Goal: Transaction & Acquisition: Subscribe to service/newsletter

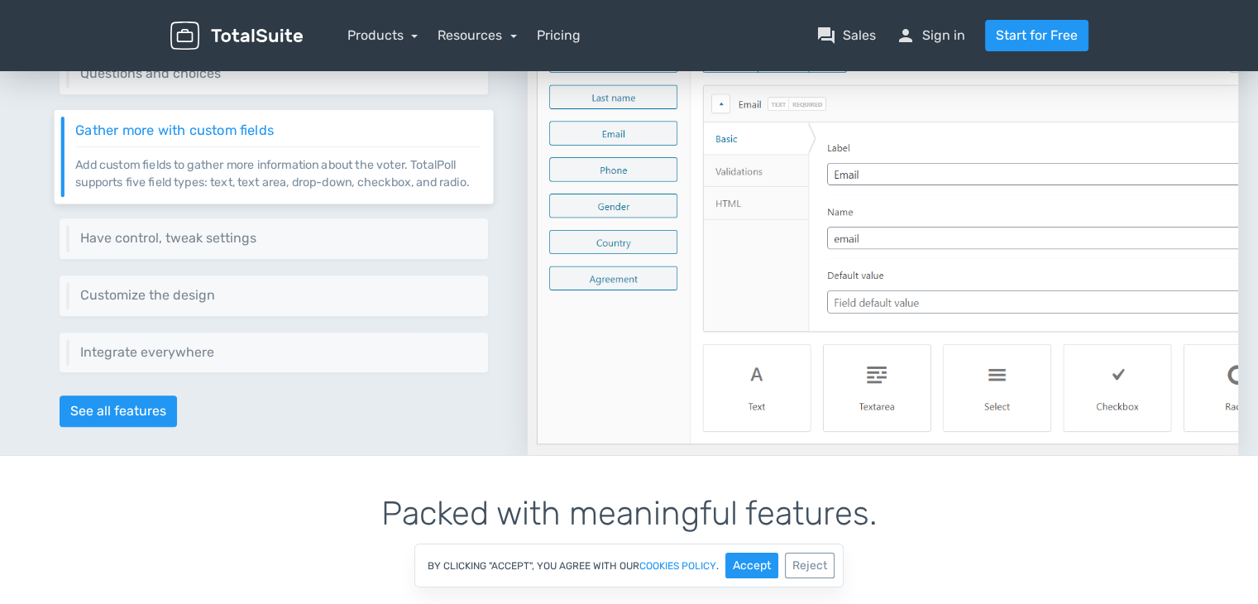
scroll to position [806, 0]
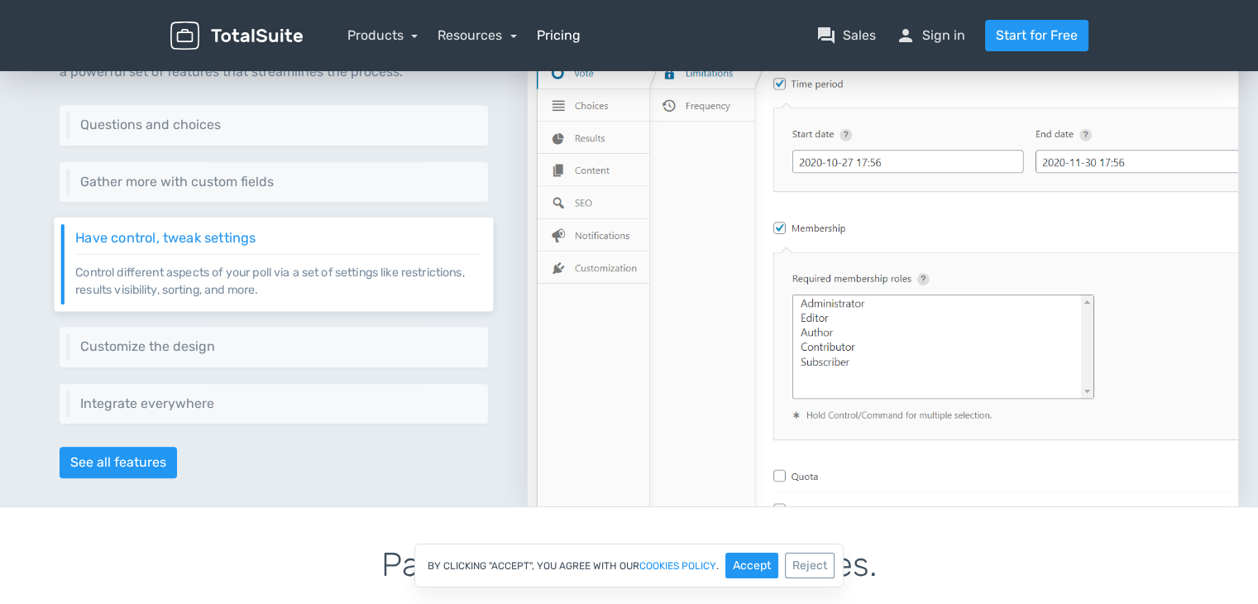
click at [569, 45] on link "Pricing" at bounding box center [559, 36] width 44 height 20
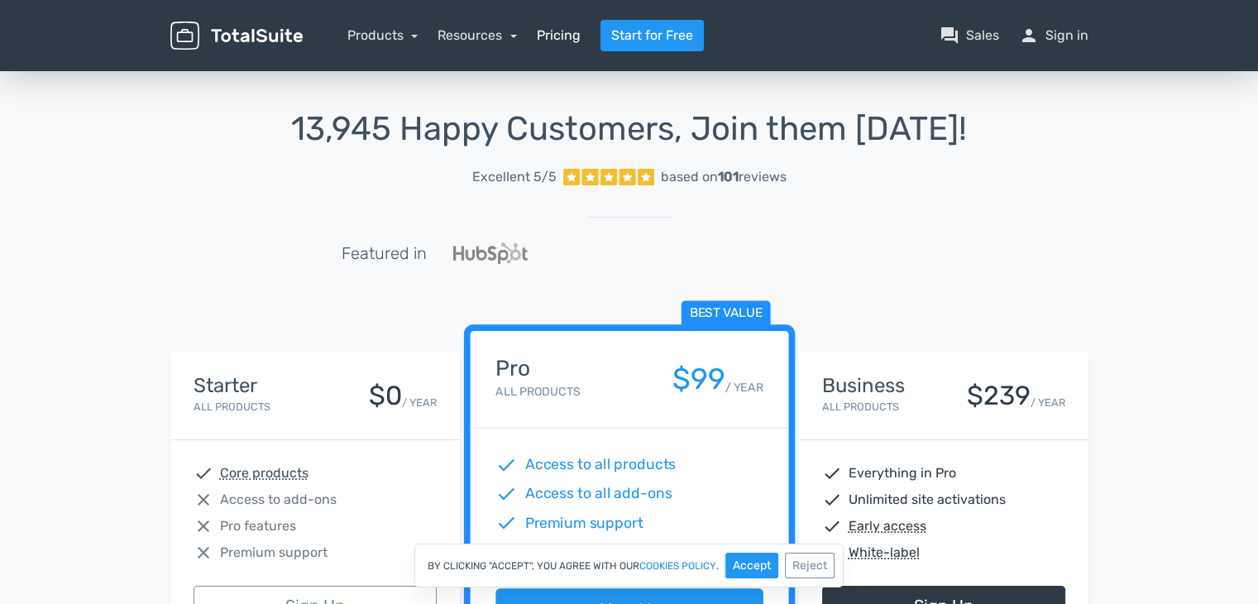
click at [562, 44] on link "Pricing" at bounding box center [559, 36] width 44 height 20
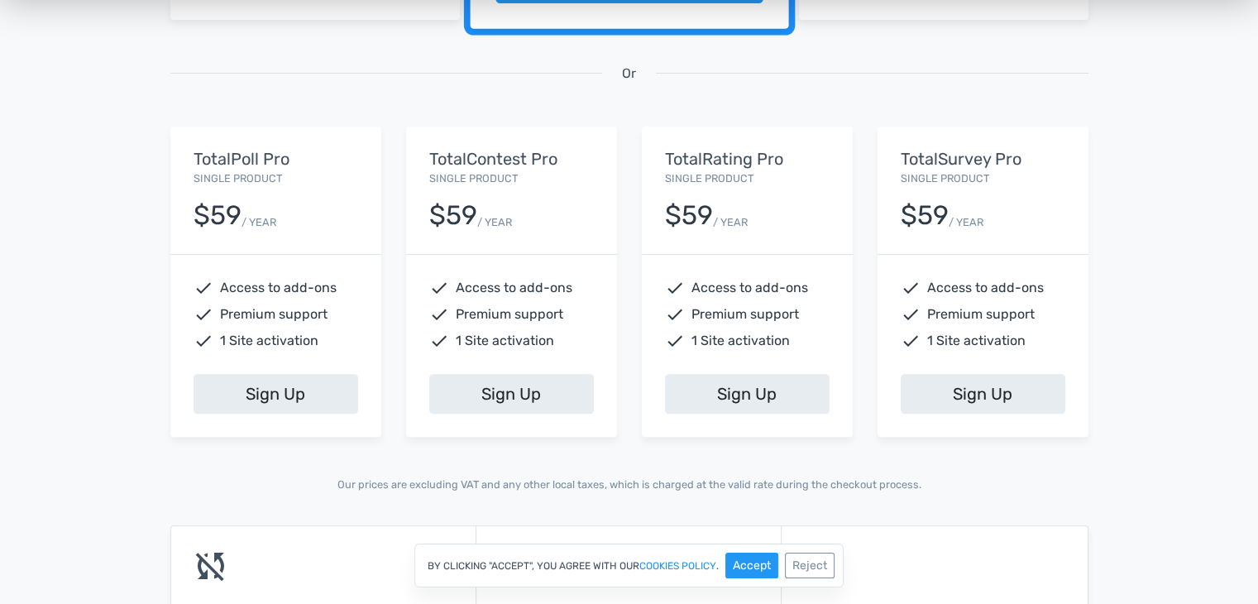
scroll to position [630, 0]
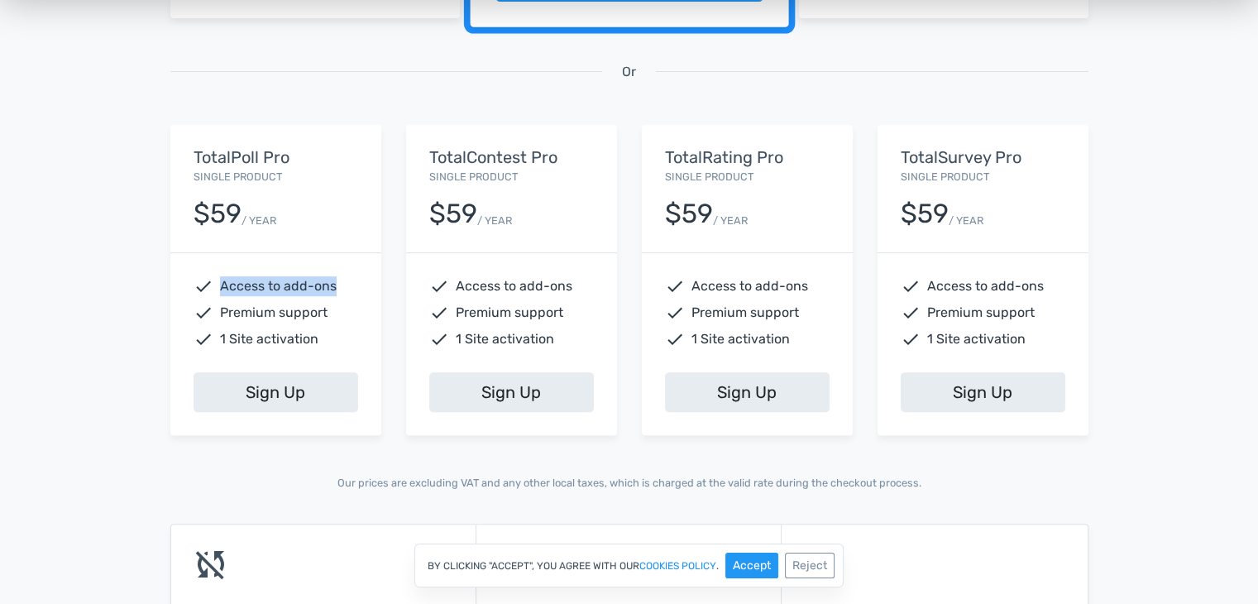
drag, startPoint x: 220, startPoint y: 282, endPoint x: 367, endPoint y: 269, distance: 147.8
click at [367, 269] on div "check Access to add-ons check Premium support check 1 Site activation" at bounding box center [275, 312] width 211 height 119
click at [237, 305] on span "Premium support" at bounding box center [274, 313] width 108 height 20
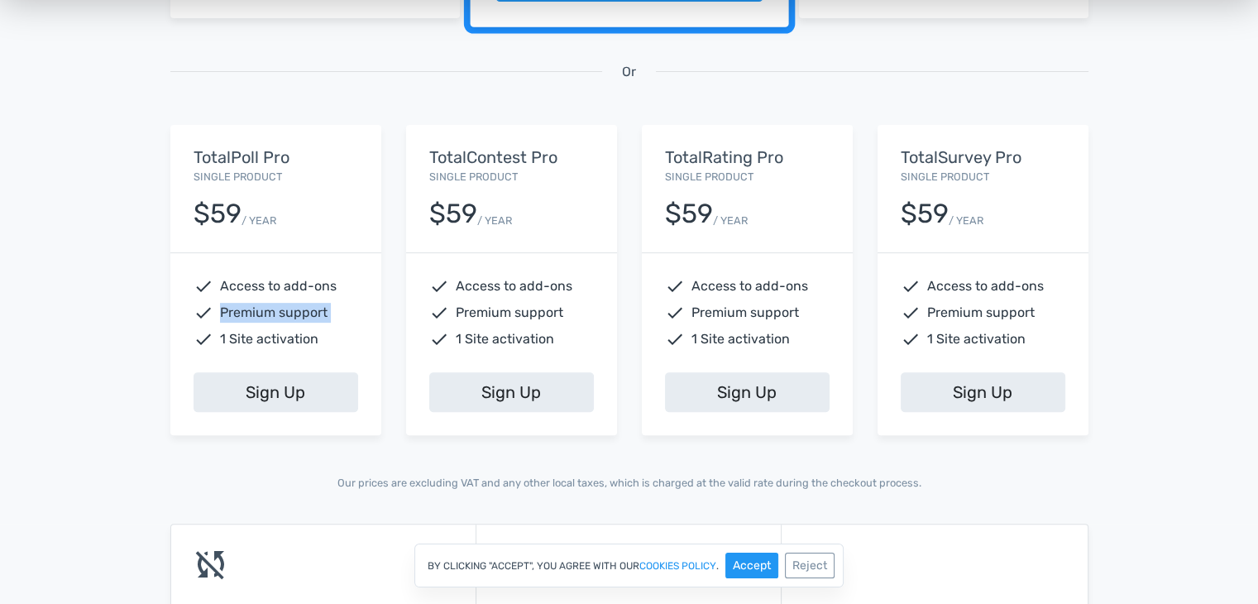
click at [237, 305] on span "Premium support" at bounding box center [274, 313] width 108 height 20
click at [238, 341] on span "1 Site activation" at bounding box center [269, 339] width 98 height 20
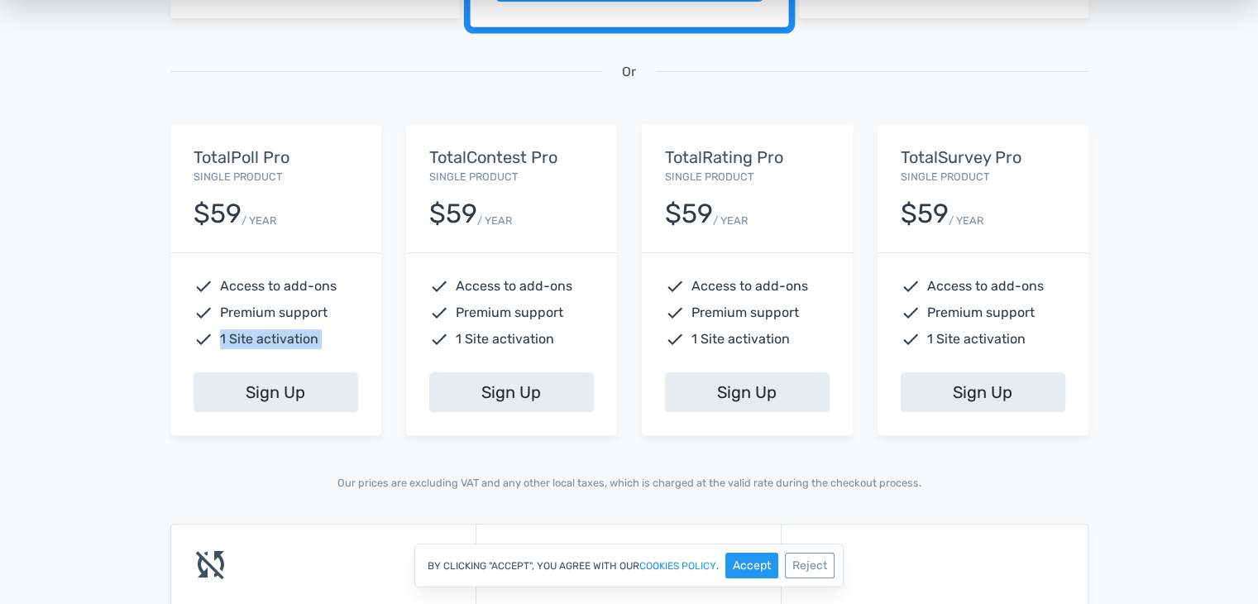
click at [238, 341] on span "1 Site activation" at bounding box center [269, 339] width 98 height 20
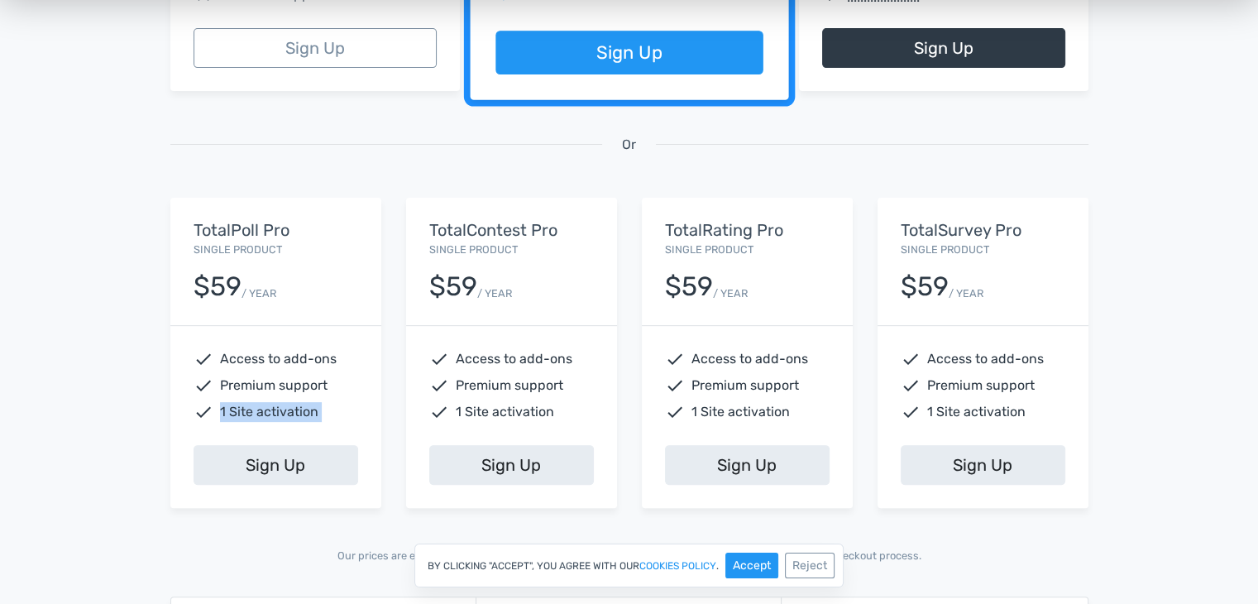
scroll to position [556, 0]
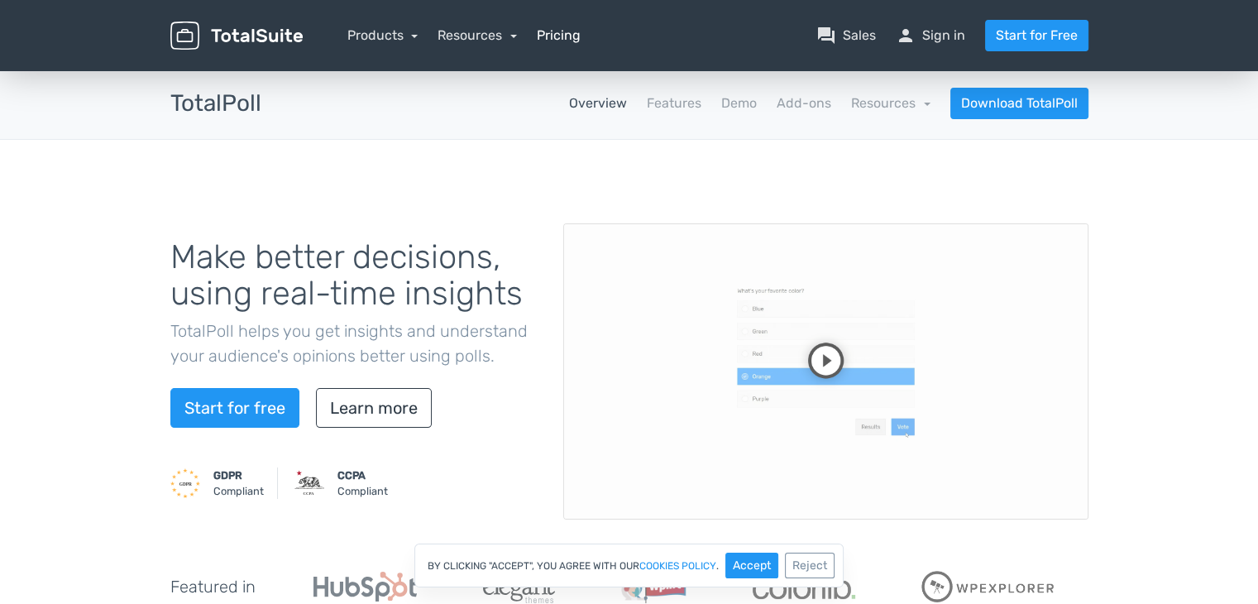
click at [556, 32] on link "Pricing" at bounding box center [559, 36] width 44 height 20
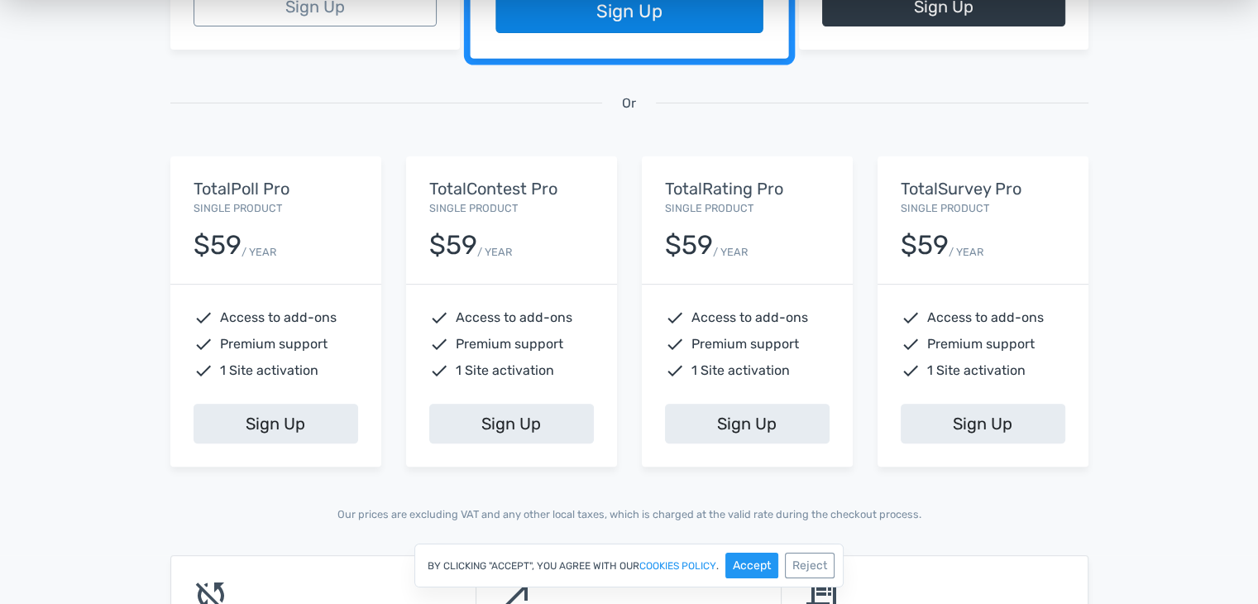
scroll to position [602, 0]
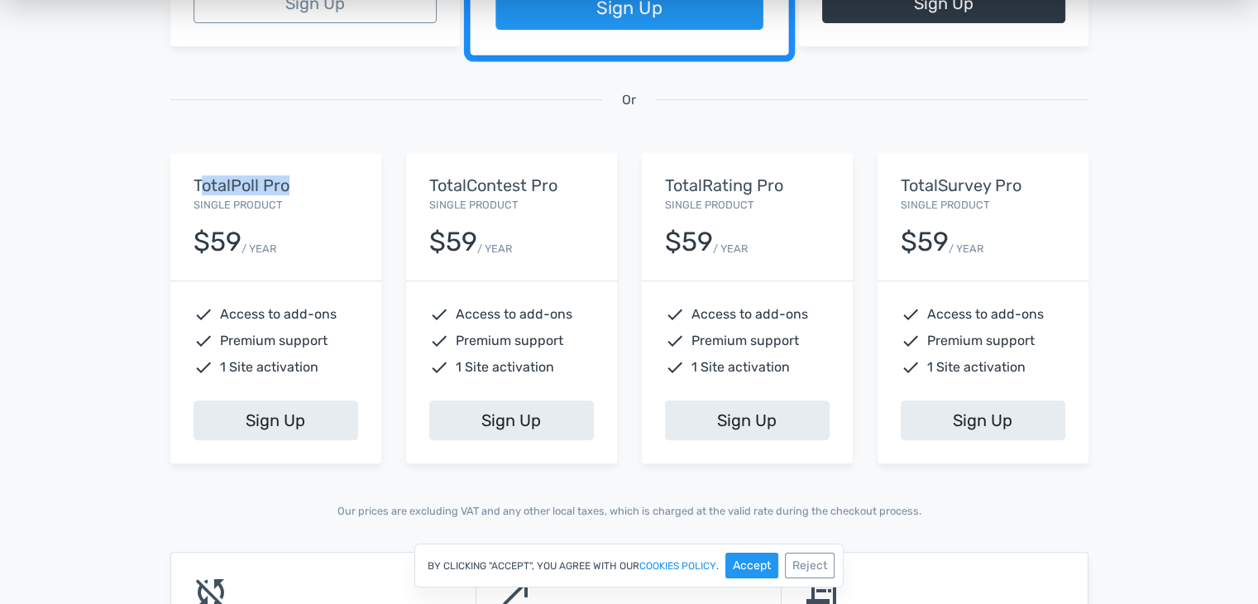
drag, startPoint x: 198, startPoint y: 176, endPoint x: 318, endPoint y: 172, distance: 120.0
click at [318, 172] on div "TotalPoll Pro Single Product $59 / YEAR" at bounding box center [275, 216] width 211 height 127
drag, startPoint x: 223, startPoint y: 315, endPoint x: 302, endPoint y: 347, distance: 84.6
click at [302, 347] on div "check Access to add-ons check Premium support check 1 Site activation" at bounding box center [275, 340] width 211 height 119
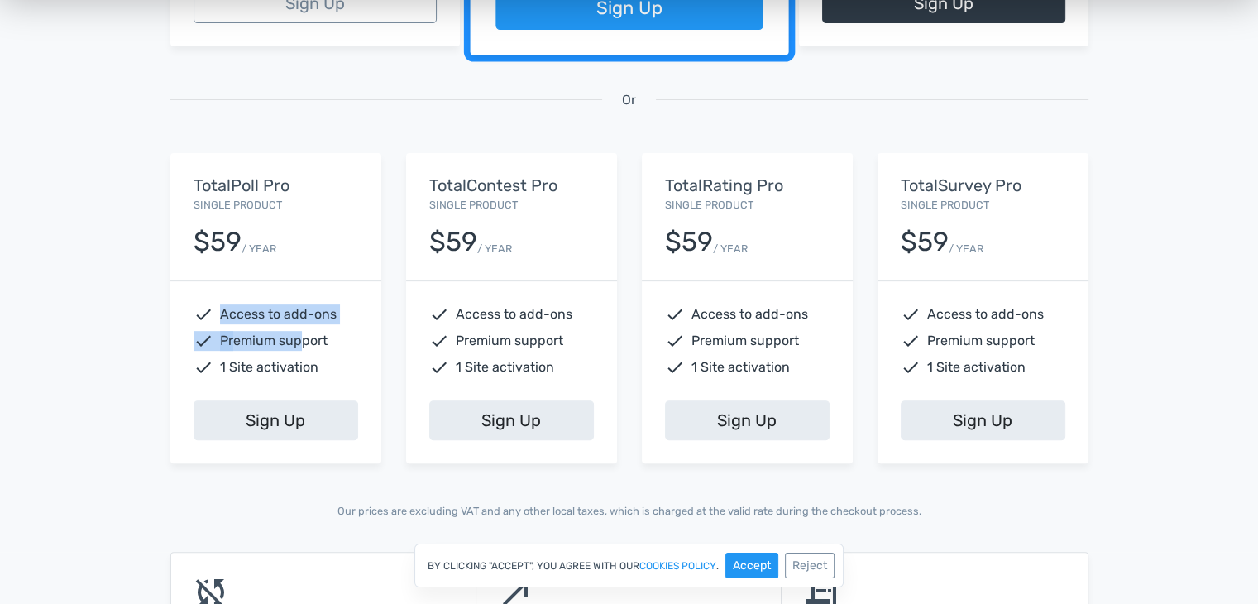
click at [302, 347] on span "Premium support" at bounding box center [274, 341] width 108 height 20
drag, startPoint x: 208, startPoint y: 371, endPoint x: 321, endPoint y: 358, distance: 113.3
click at [321, 358] on div "check 1 Site activation" at bounding box center [276, 367] width 165 height 20
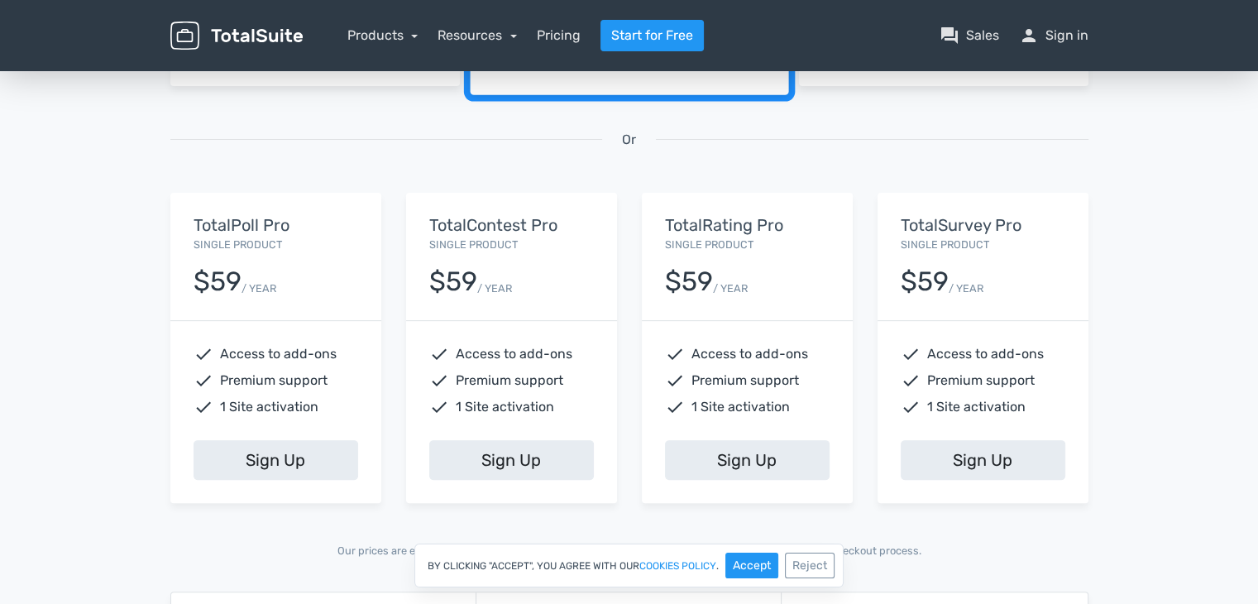
scroll to position [543, 0]
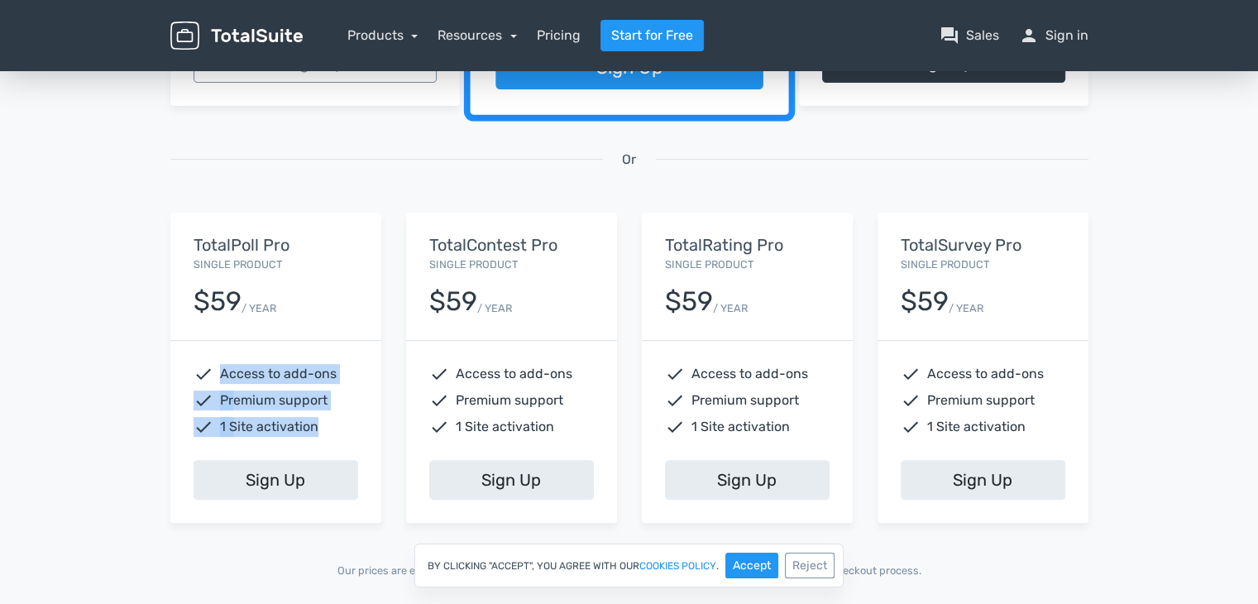
drag, startPoint x: 213, startPoint y: 379, endPoint x: 326, endPoint y: 411, distance: 117.0
click at [326, 411] on div "check Access to add-ons check Premium support check 1 Site activation" at bounding box center [275, 400] width 211 height 119
drag, startPoint x: 179, startPoint y: 351, endPoint x: 346, endPoint y: 438, distance: 188.7
click at [346, 438] on div "check Access to add-ons check Premium support check 1 Site activation" at bounding box center [275, 400] width 211 height 119
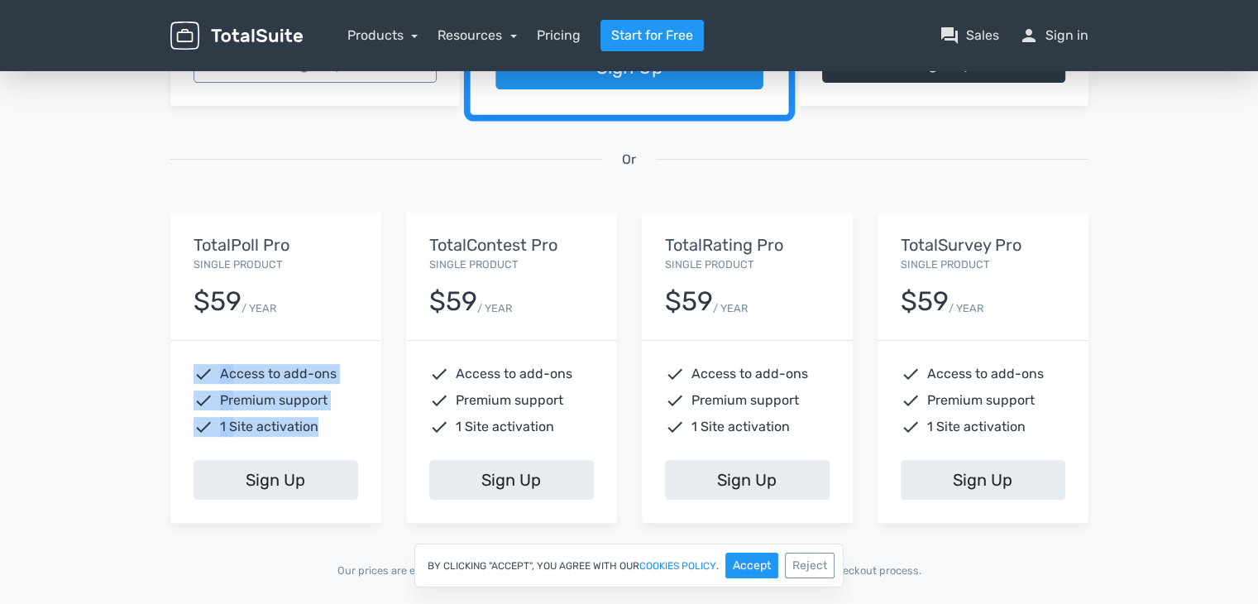
click at [346, 438] on div "check Access to add-ons check Premium support check 1 Site activation" at bounding box center [275, 400] width 211 height 119
drag, startPoint x: 346, startPoint y: 438, endPoint x: 158, endPoint y: 345, distance: 209.7
click at [158, 345] on div "TotalPoll Pro Single Product $59 / YEAR check Access to add-ons check Premium s…" at bounding box center [276, 367] width 236 height 309
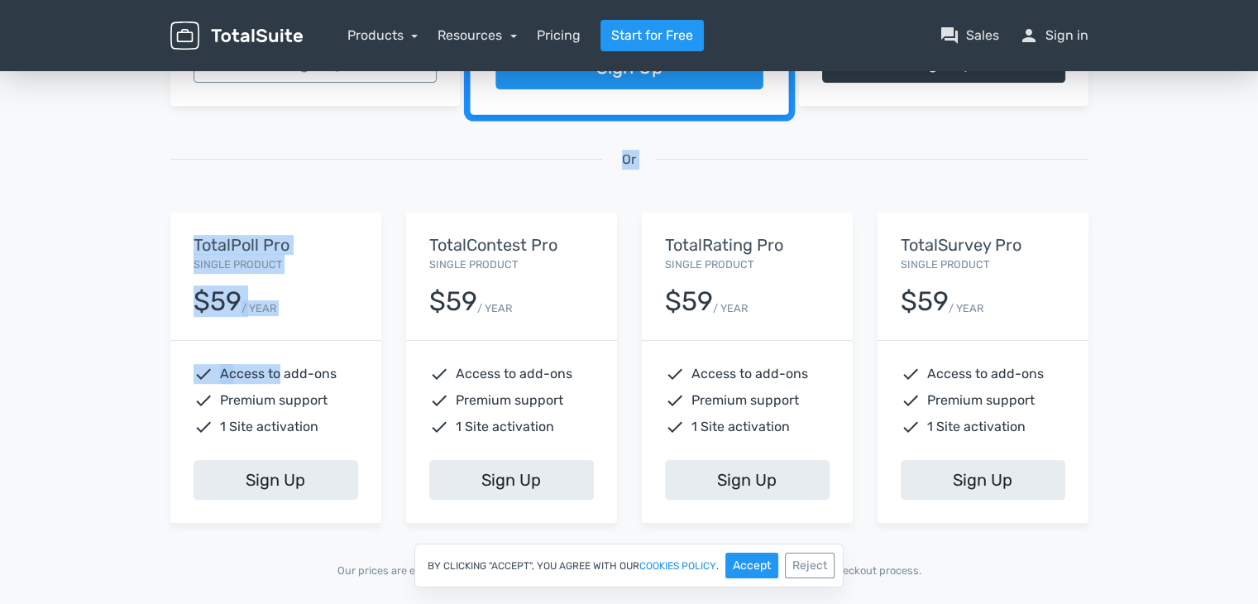
drag, startPoint x: 182, startPoint y: 208, endPoint x: 278, endPoint y: 349, distance: 170.9
click at [278, 349] on div "Starter All Products $0 / YEAR check Core products close Access to add-ons clos…" at bounding box center [629, 174] width 943 height 777
click at [278, 349] on div "check Access to add-ons check Premium support check 1 Site activation" at bounding box center [275, 400] width 211 height 119
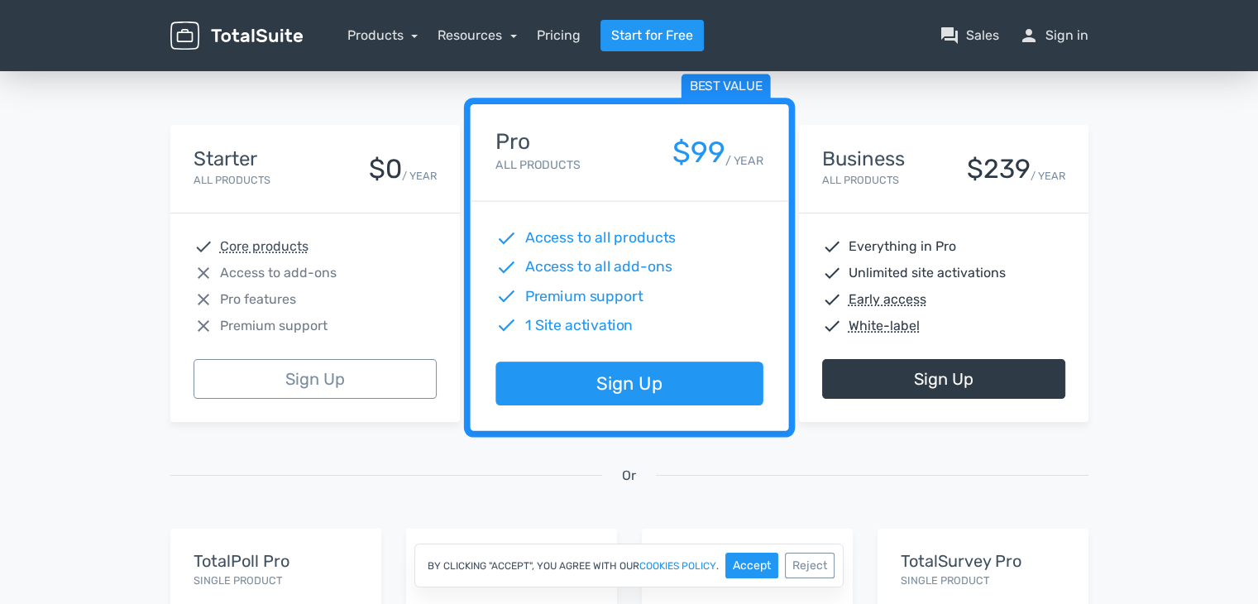
scroll to position [208, 0]
